Goal: Information Seeking & Learning: Learn about a topic

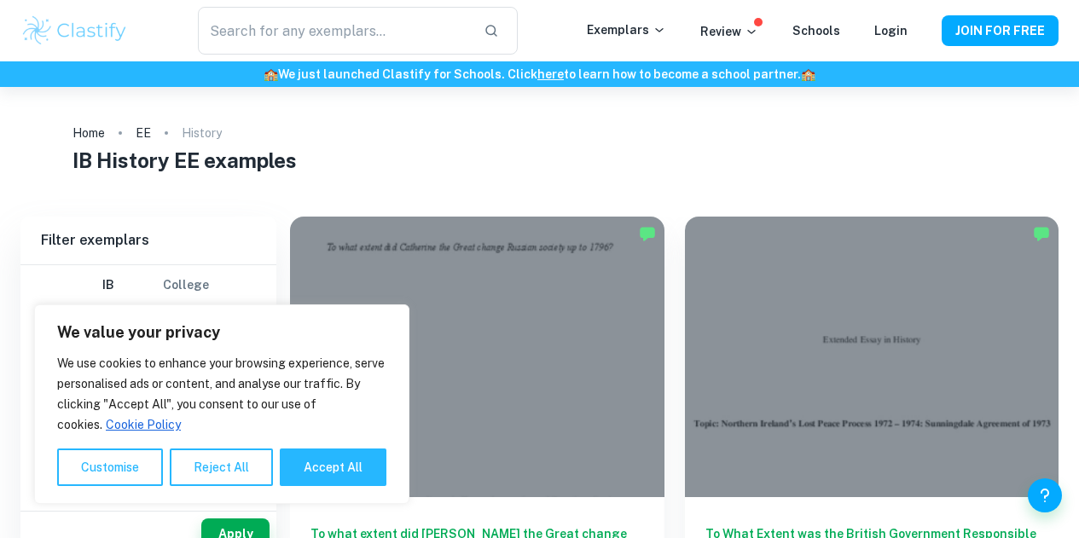
click at [444, 335] on div at bounding box center [477, 357] width 374 height 281
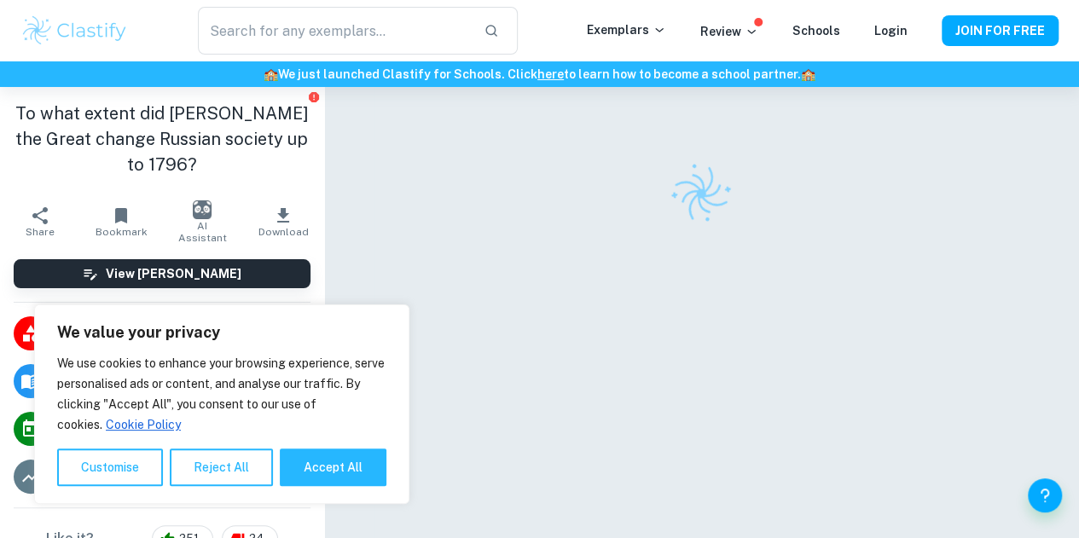
click at [331, 470] on button "Accept All" at bounding box center [333, 467] width 107 height 38
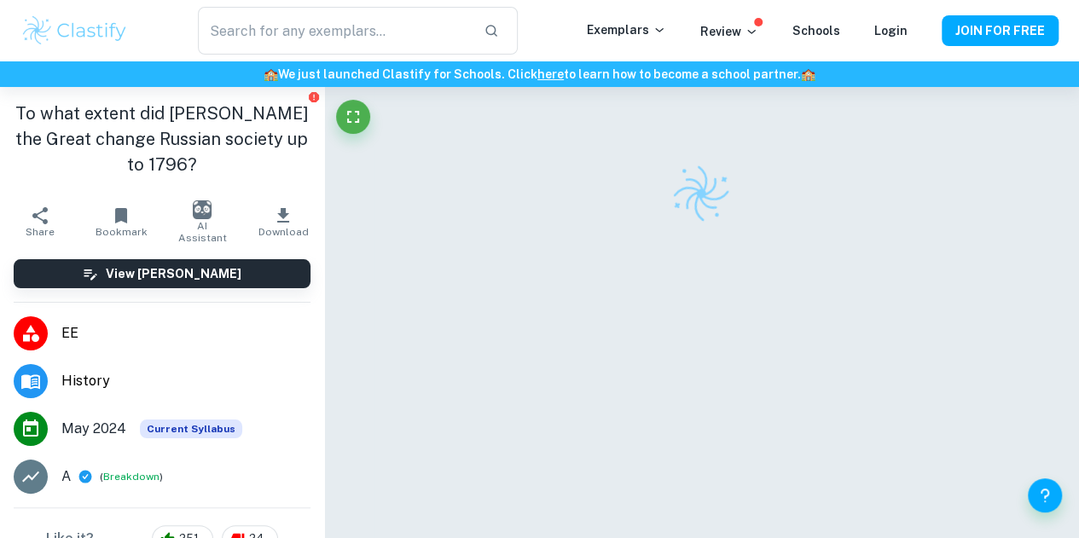
checkbox input "true"
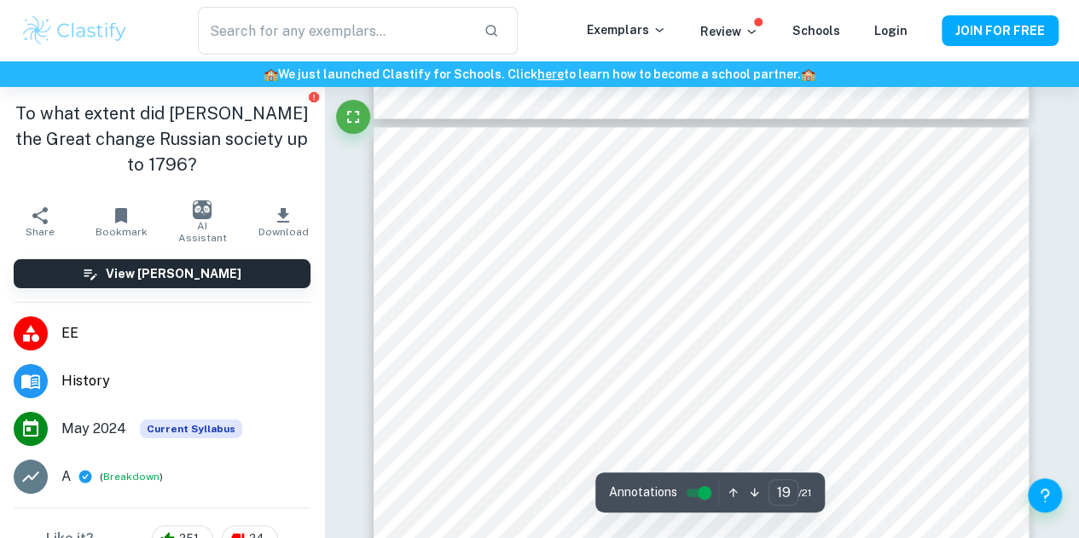
scroll to position [17218, 0]
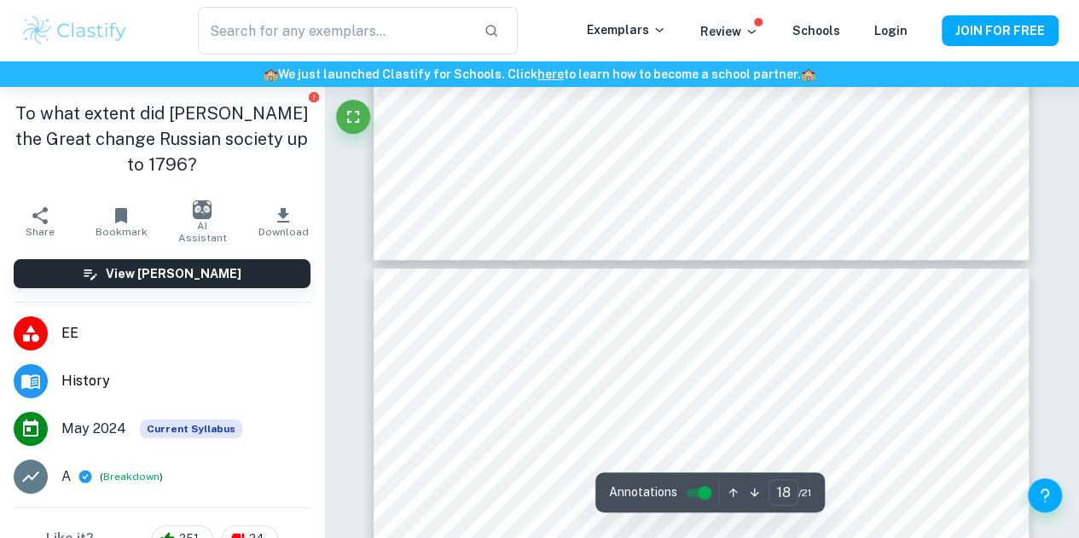
type input "17"
